Goal: Information Seeking & Learning: Learn about a topic

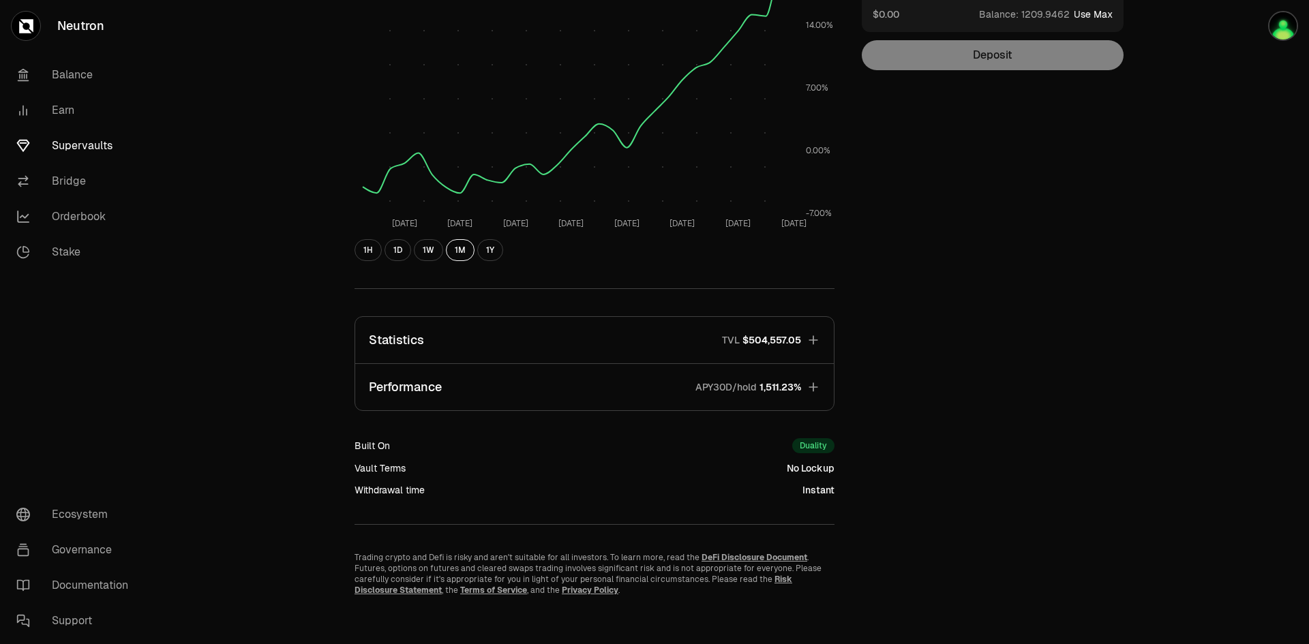
scroll to position [247, 0]
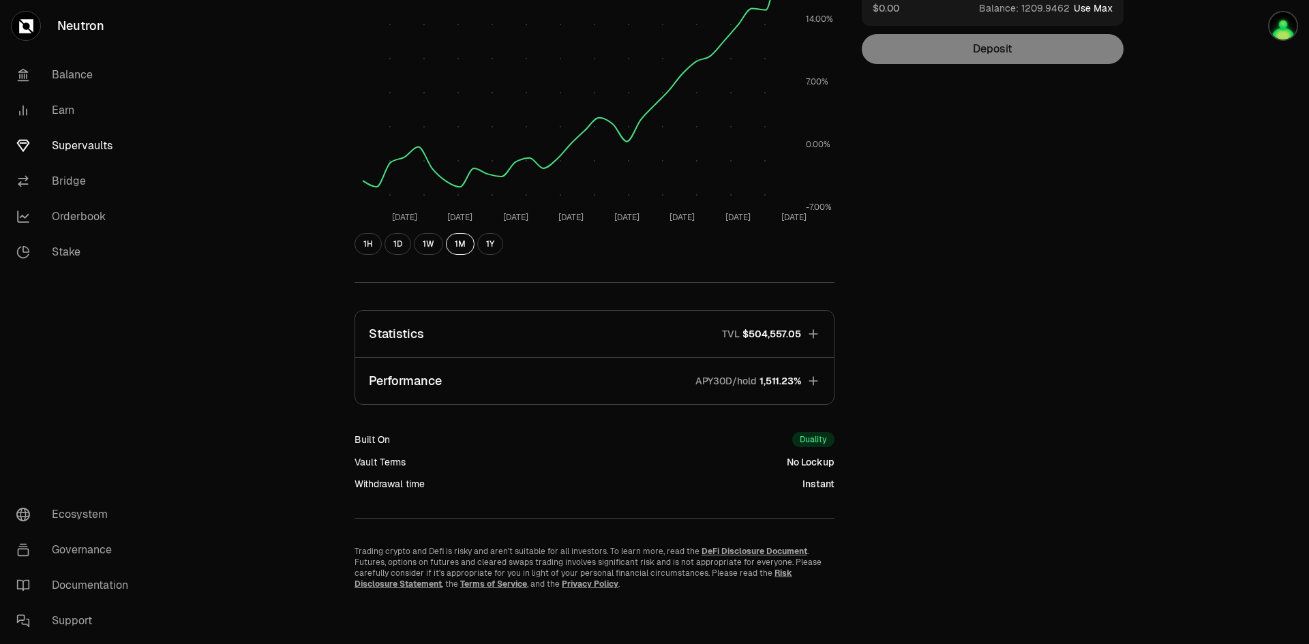
click at [812, 331] on icon "button" at bounding box center [813, 334] width 14 height 14
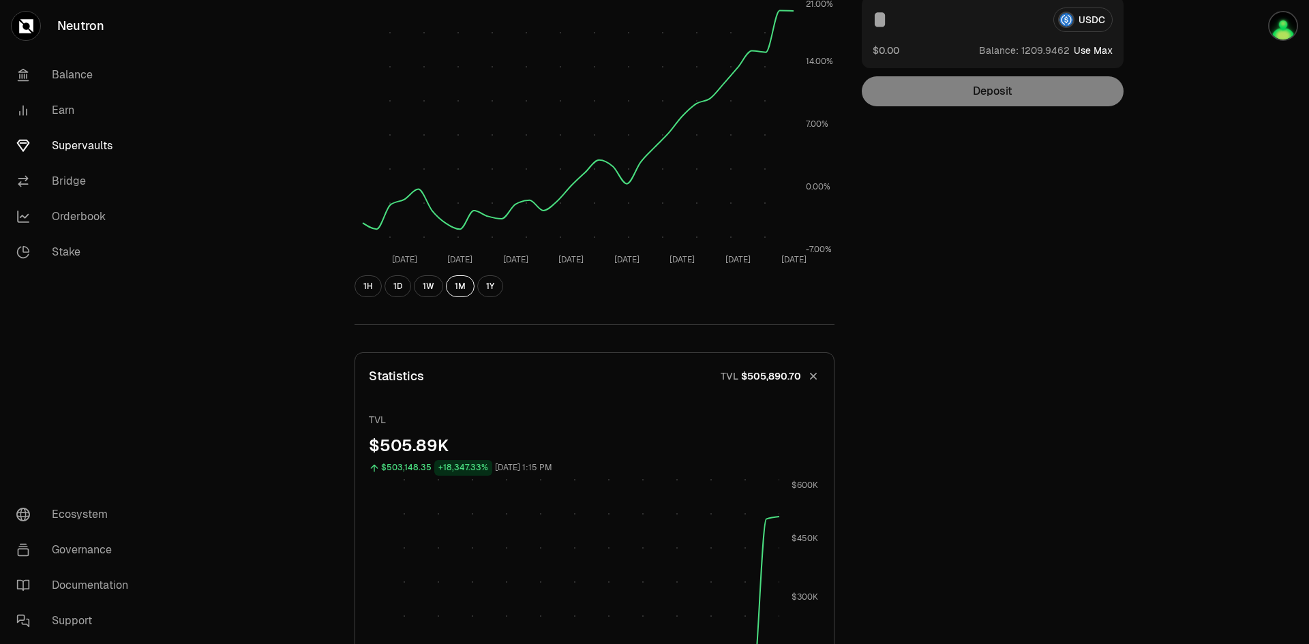
scroll to position [0, 0]
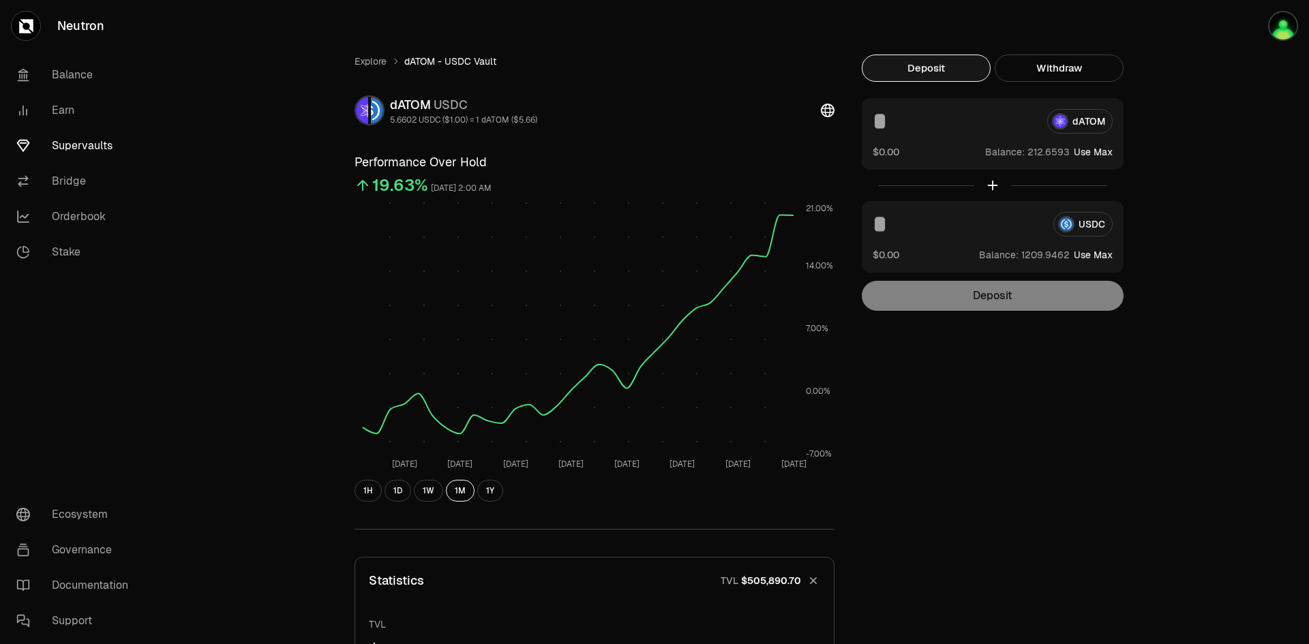
click at [78, 142] on link "Supervaults" at bounding box center [76, 145] width 142 height 35
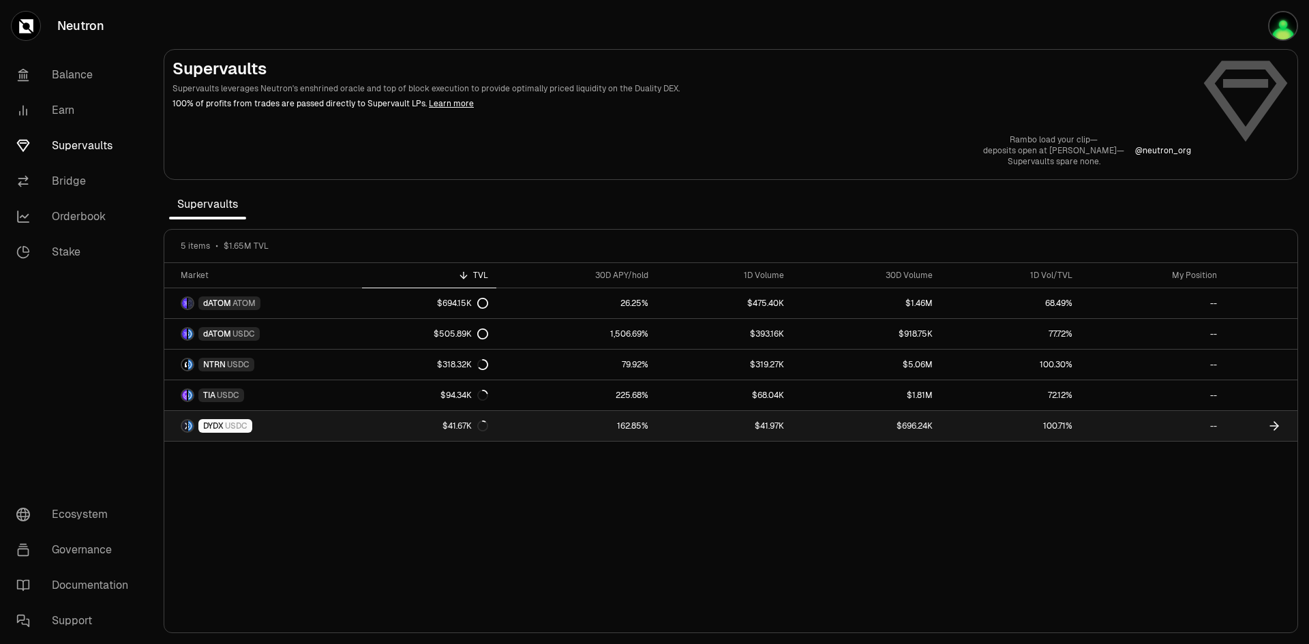
click at [221, 427] on span "DYDX" at bounding box center [213, 426] width 20 height 11
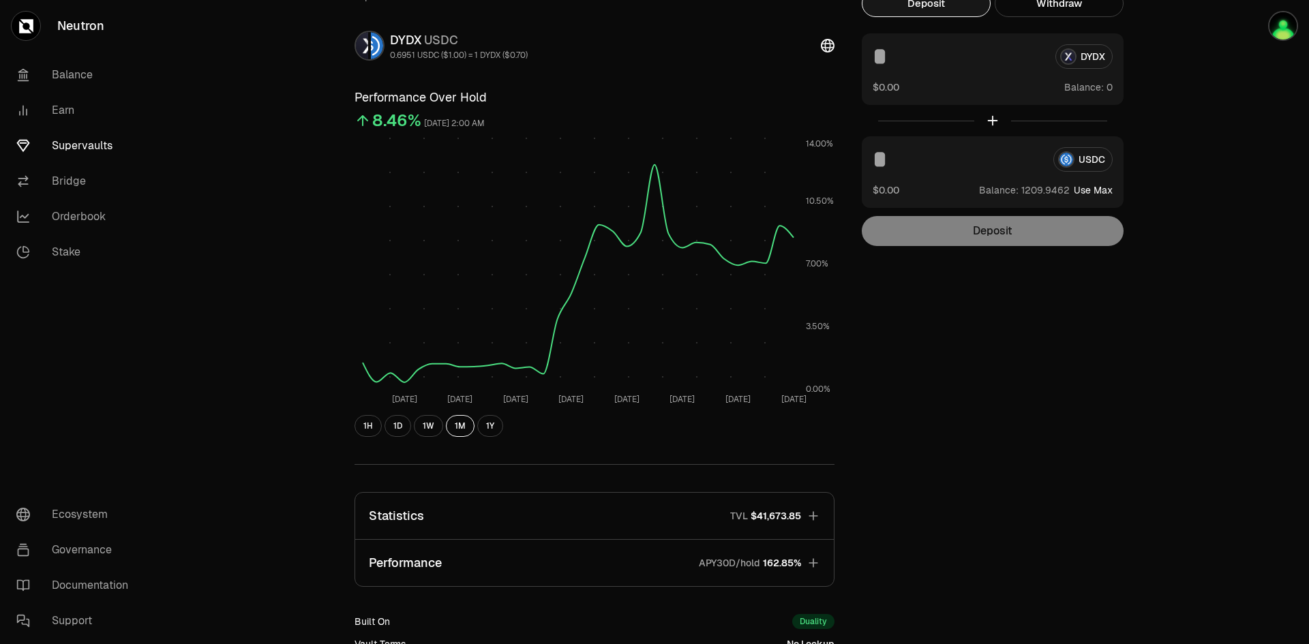
scroll to position [247, 0]
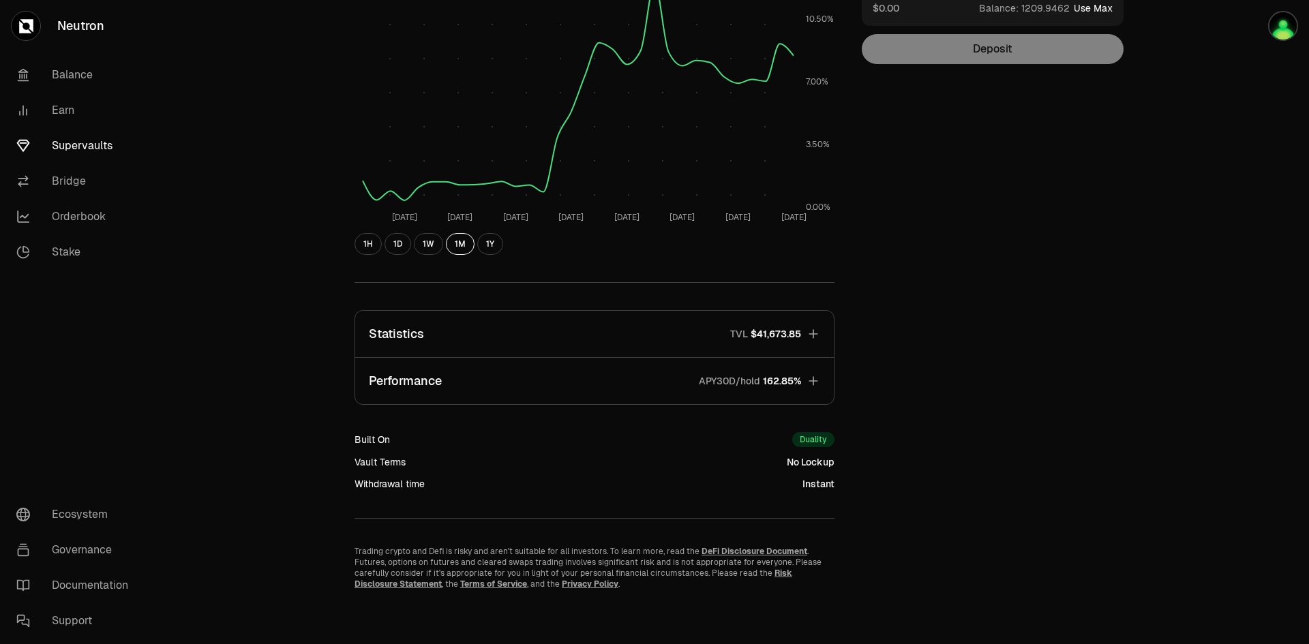
click at [814, 335] on icon "button" at bounding box center [813, 334] width 14 height 14
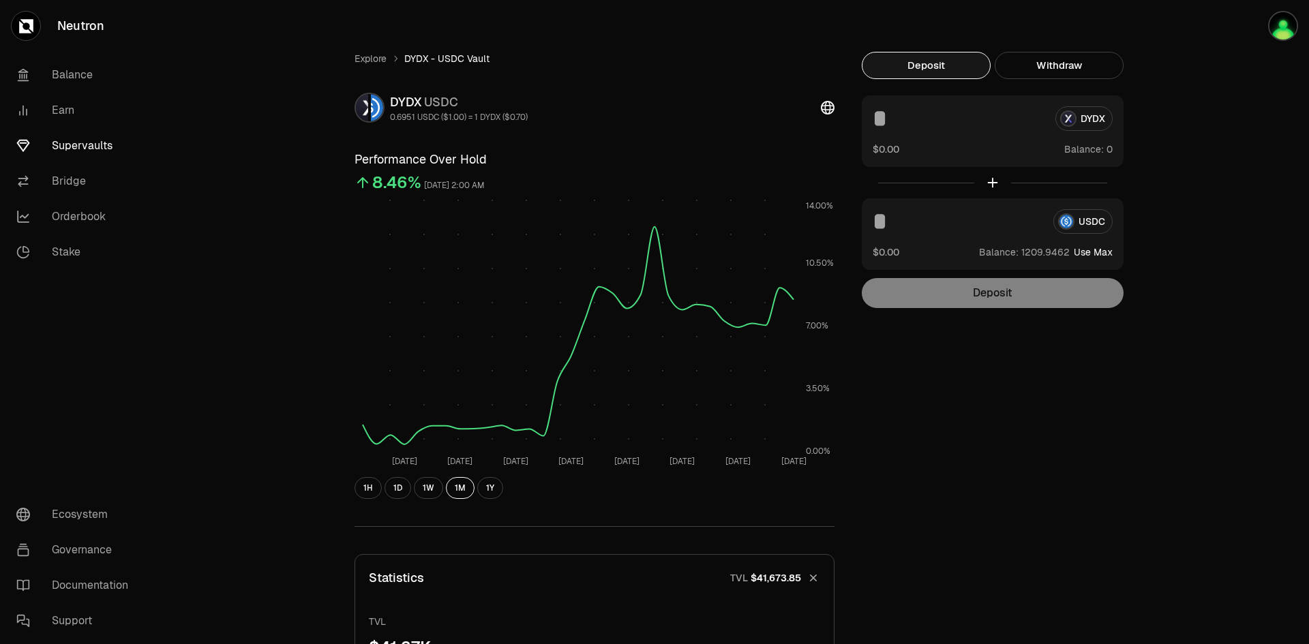
scroll to position [0, 0]
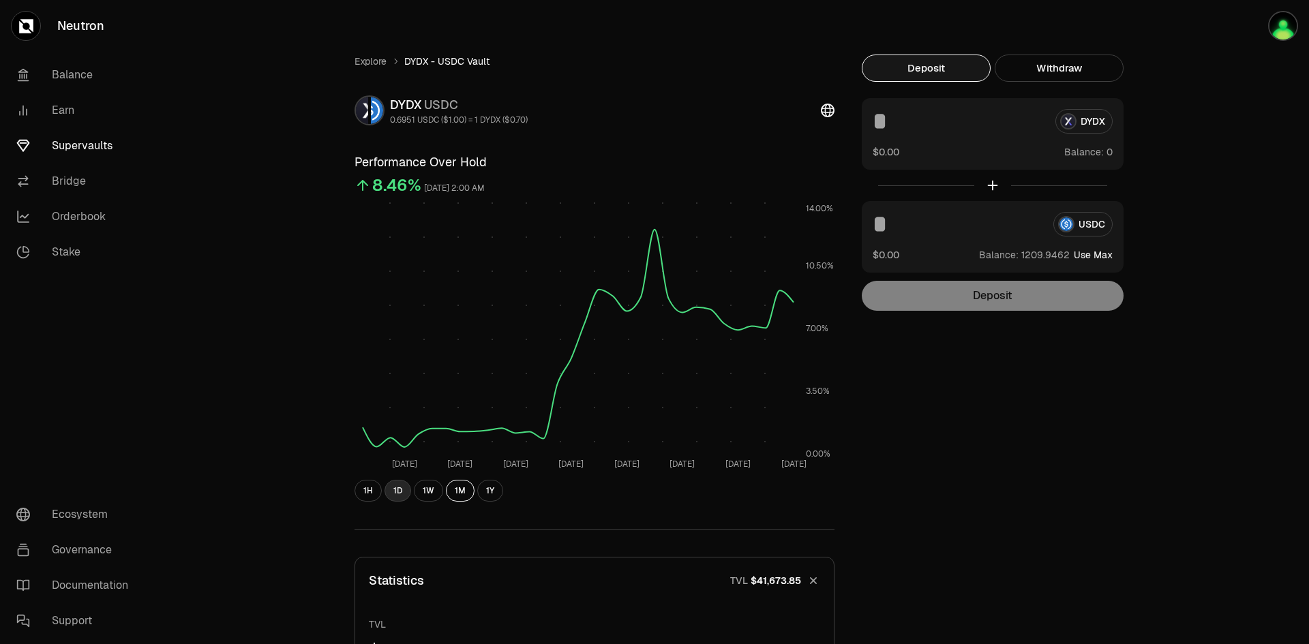
click at [397, 488] on button "1D" at bounding box center [397, 491] width 27 height 22
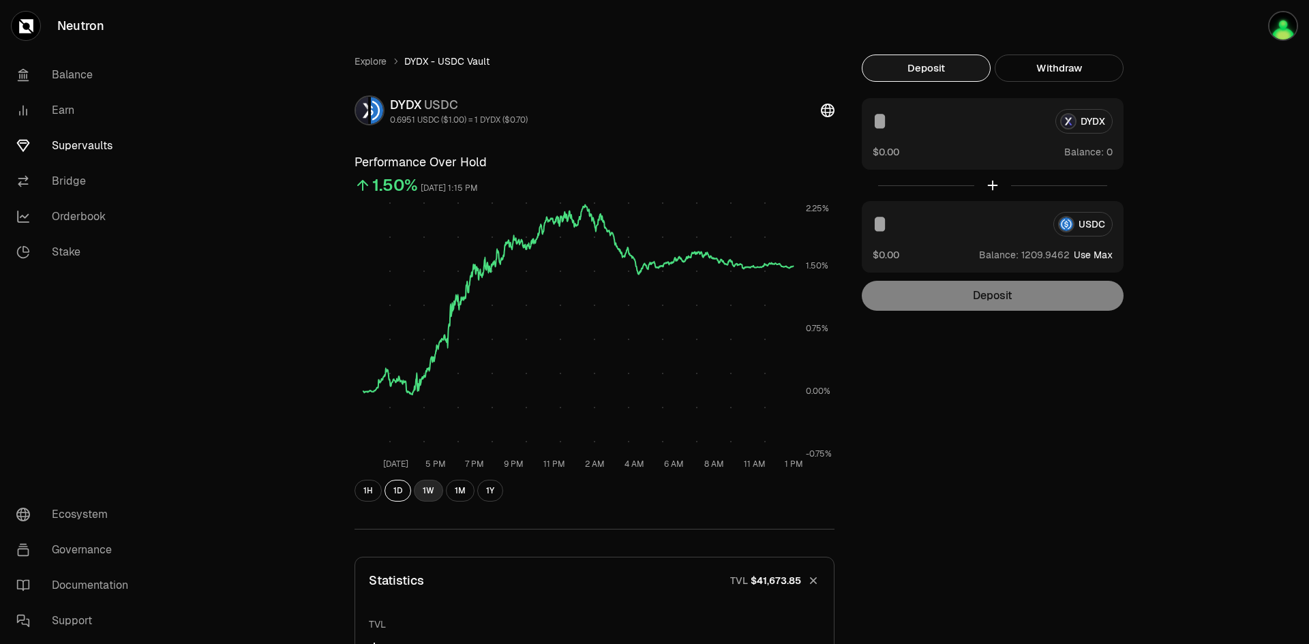
click at [428, 489] on button "1W" at bounding box center [428, 491] width 29 height 22
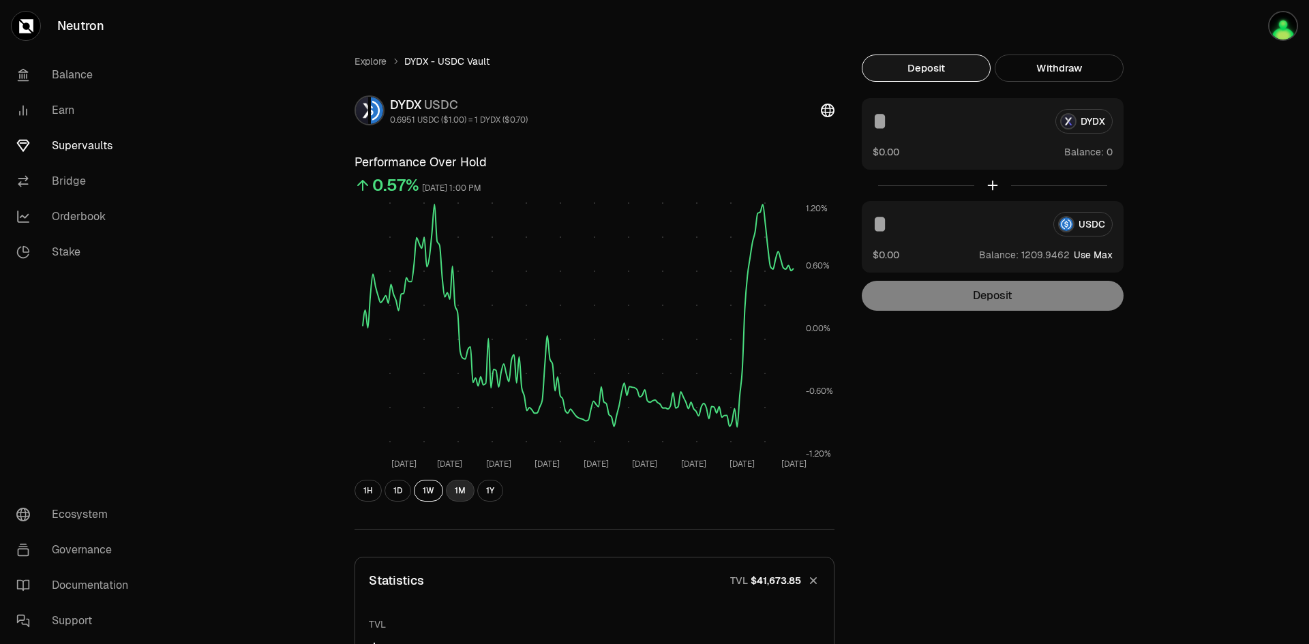
click at [459, 491] on button "1M" at bounding box center [460, 491] width 29 height 22
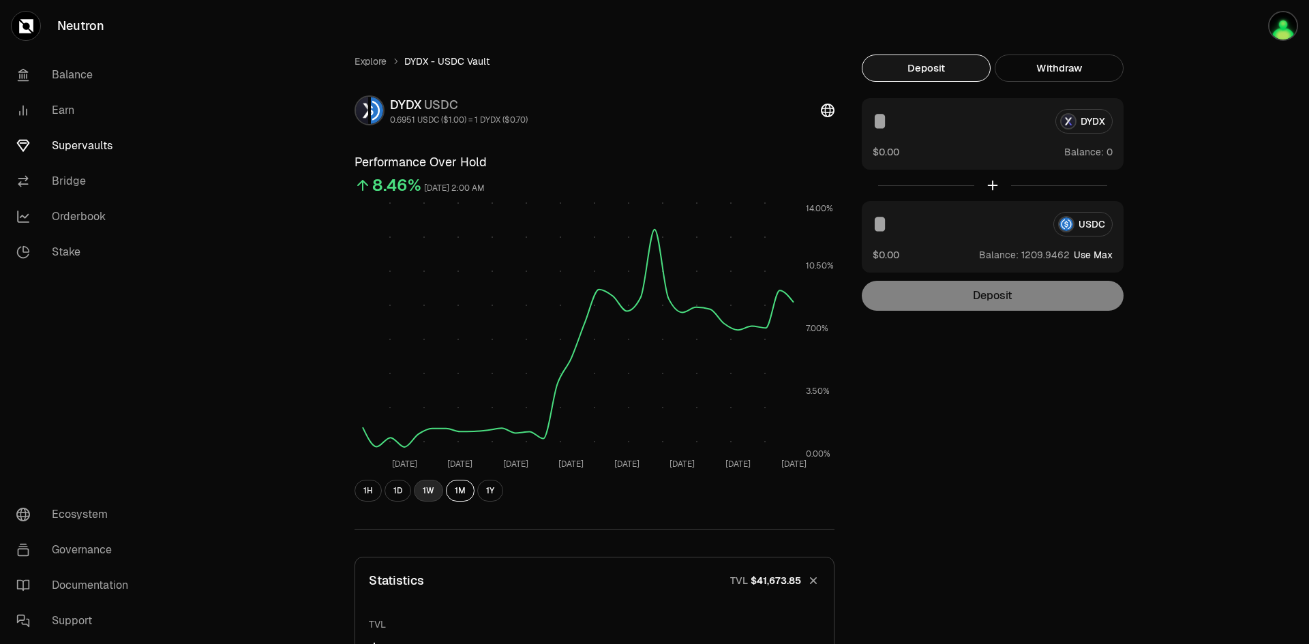
click at [433, 492] on button "1W" at bounding box center [428, 491] width 29 height 22
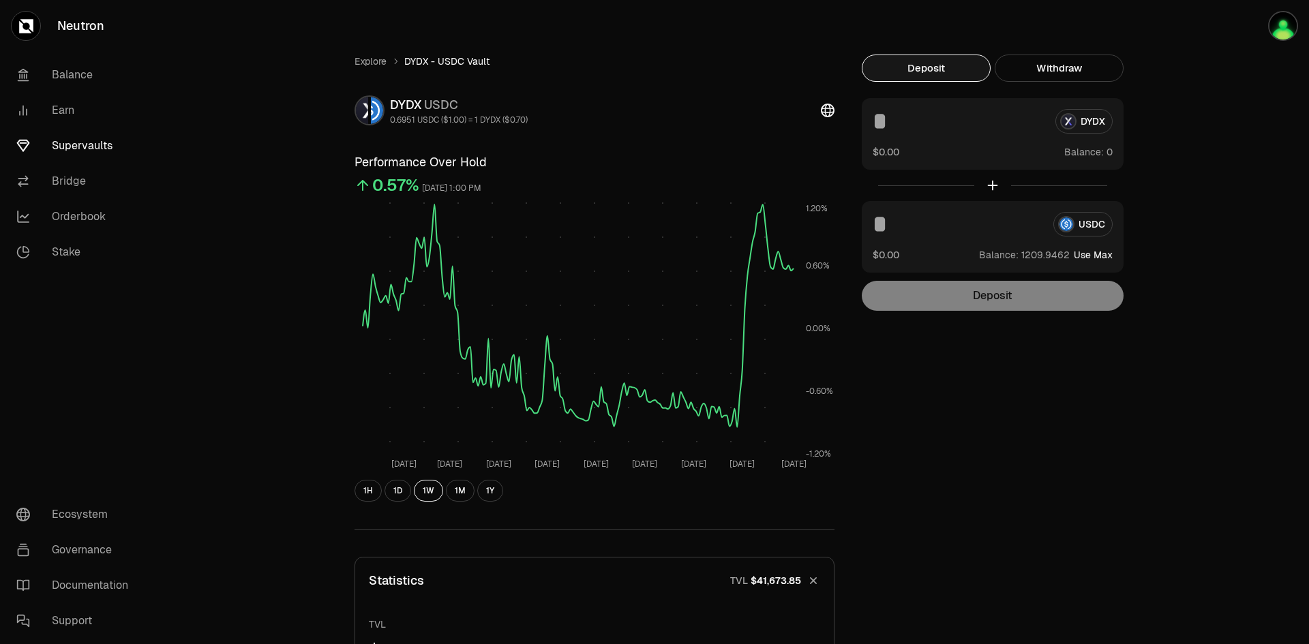
click at [87, 147] on link "Supervaults" at bounding box center [76, 145] width 142 height 35
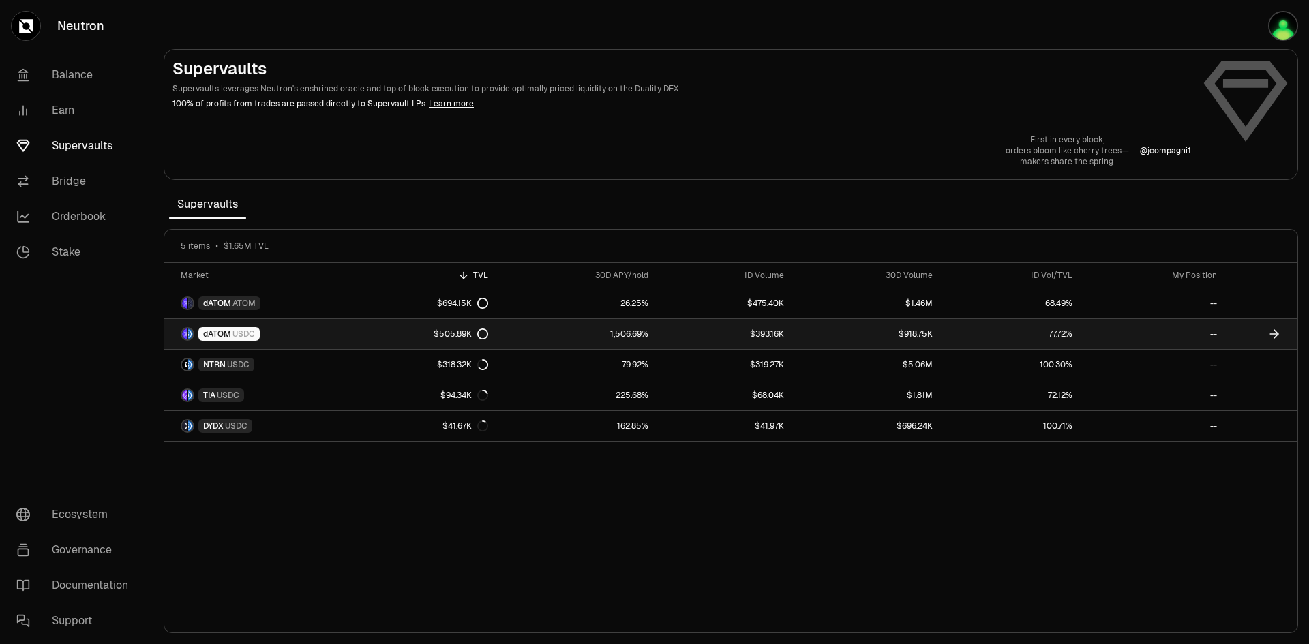
click at [223, 326] on link "dATOM USDC" at bounding box center [263, 334] width 198 height 30
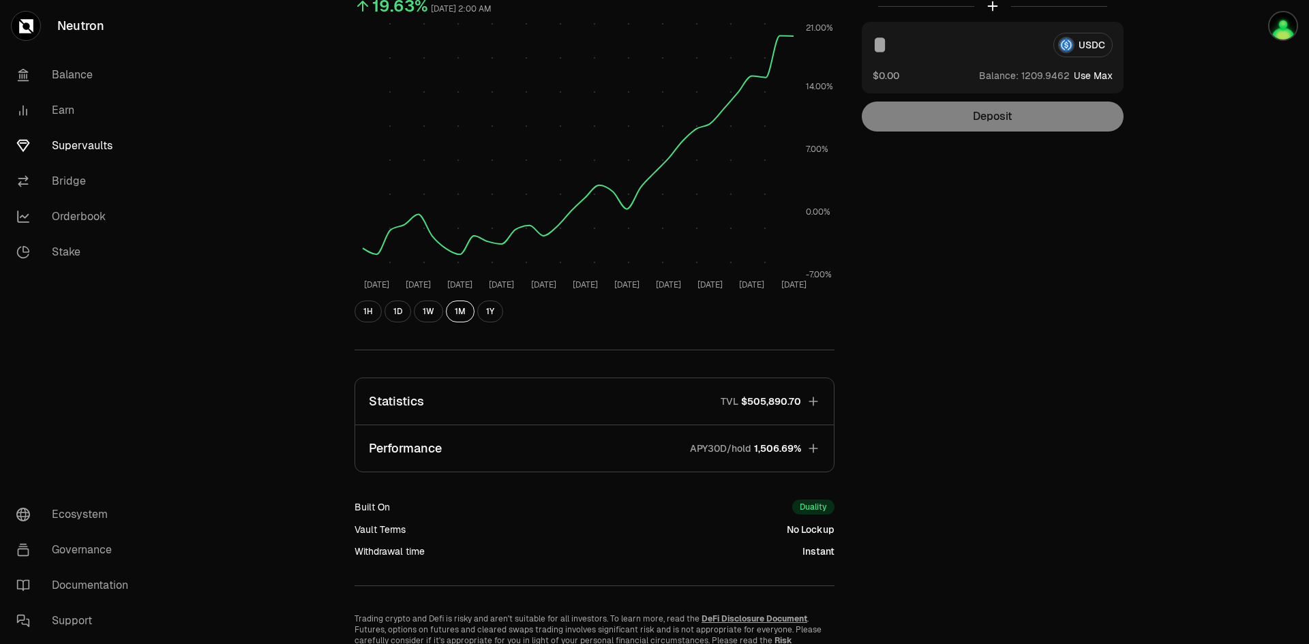
scroll to position [204, 0]
